Goal: Task Accomplishment & Management: Use online tool/utility

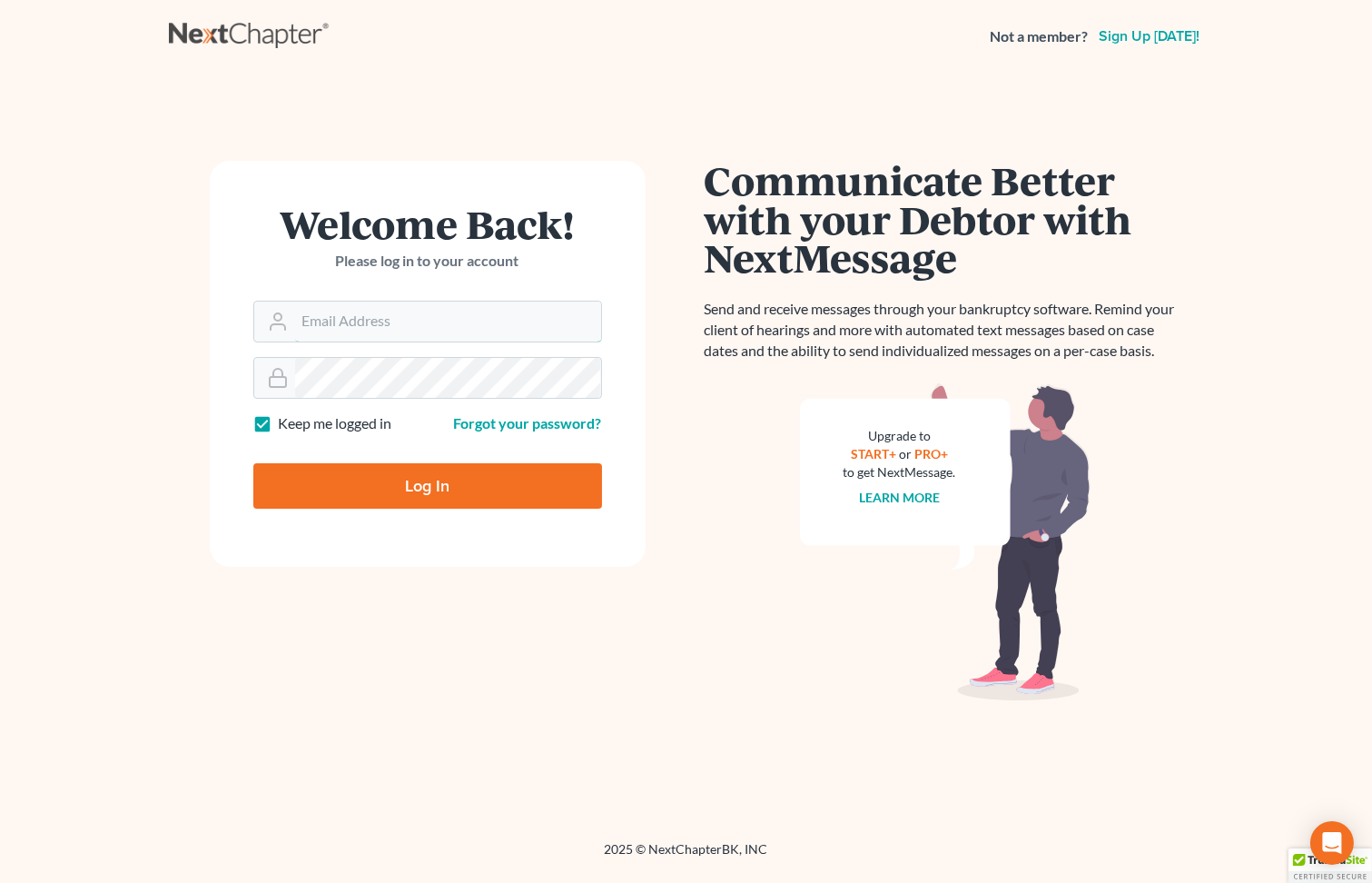
type input "[PERSON_NAME][EMAIL_ADDRESS][DOMAIN_NAME]"
click at [439, 507] on input "Log In" at bounding box center [427, 486] width 349 height 45
type input "Thinking..."
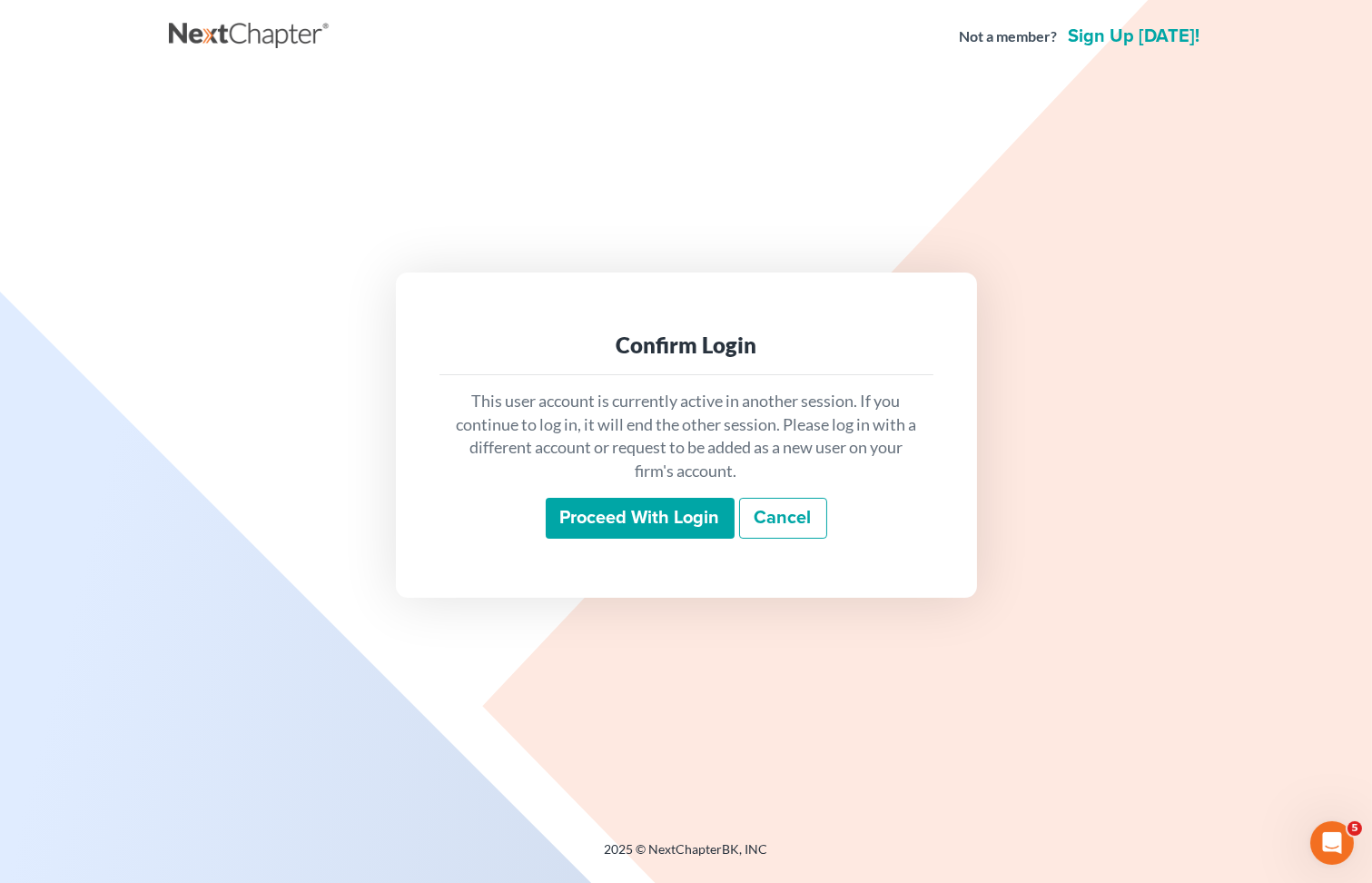
click at [607, 510] on input "Proceed with login" at bounding box center [640, 518] width 189 height 42
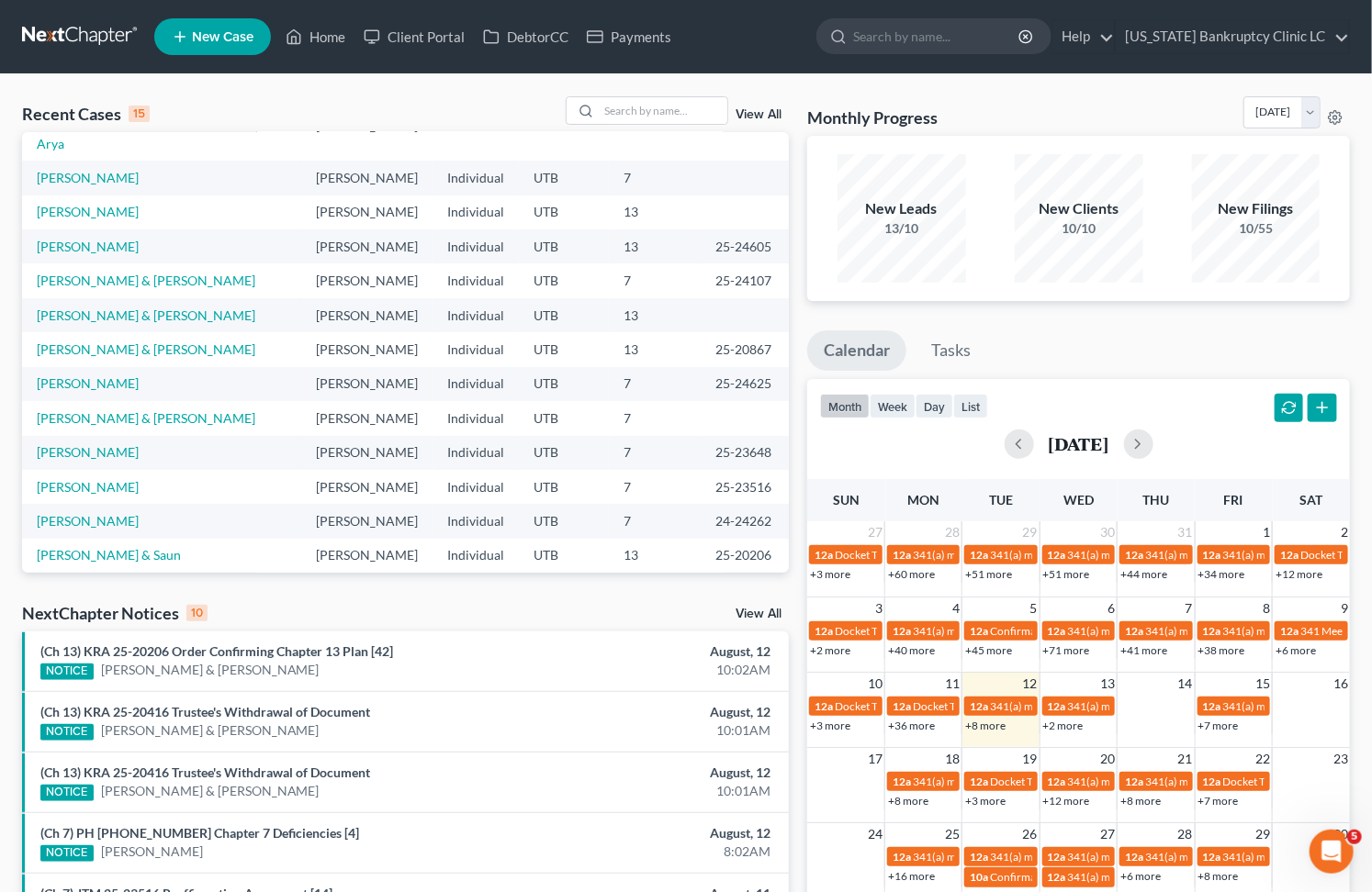
scroll to position [125, 0]
